Goal: Check status: Check status

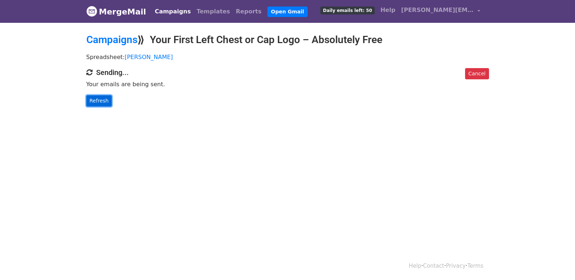
click at [99, 103] on link "Refresh" at bounding box center [99, 100] width 26 height 11
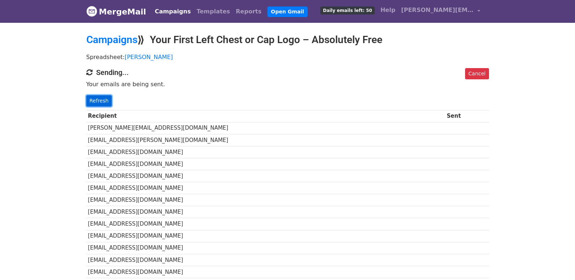
click at [105, 100] on link "Refresh" at bounding box center [99, 100] width 26 height 11
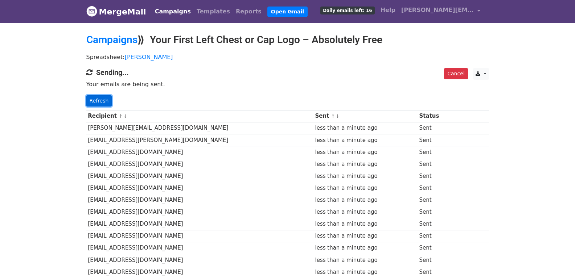
click at [102, 98] on link "Refresh" at bounding box center [99, 100] width 26 height 11
